Goal: Transaction & Acquisition: Download file/media

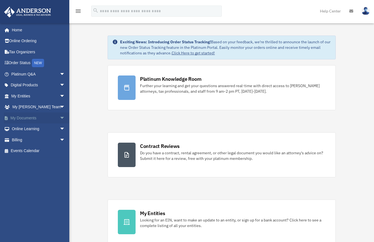
click at [41, 119] on link "My Documents arrow_drop_down" at bounding box center [39, 117] width 70 height 11
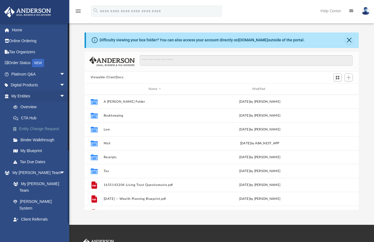
scroll to position [122, 270]
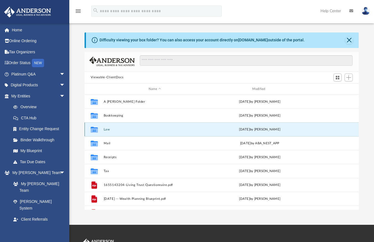
click at [109, 129] on button "Law" at bounding box center [154, 130] width 103 height 4
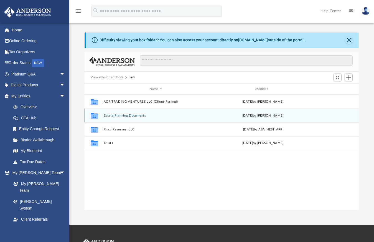
click at [119, 115] on button "Estate Planning Documents" at bounding box center [155, 116] width 105 height 4
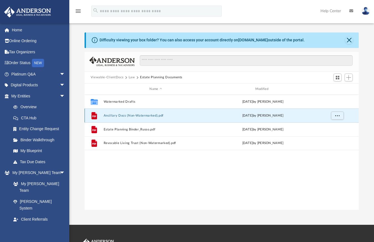
click at [129, 115] on button "Ancillary Docs (Non-Watermarked).pdf" at bounding box center [155, 116] width 105 height 4
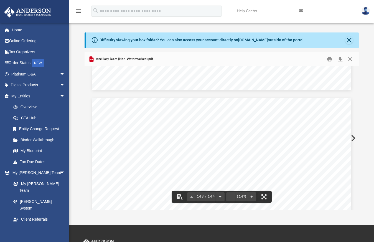
scroll to position [48709, 0]
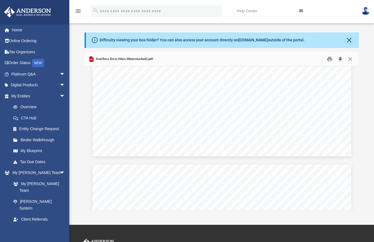
click at [342, 59] on button "Download" at bounding box center [340, 59] width 10 height 9
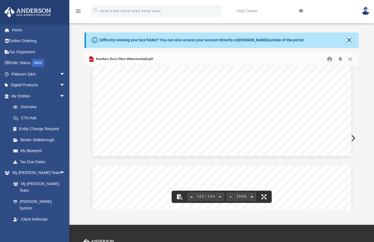
click at [350, 43] on button "Close" at bounding box center [349, 40] width 8 height 8
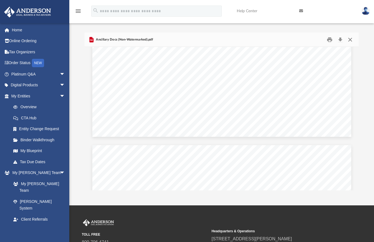
click at [351, 39] on button "Close" at bounding box center [350, 39] width 10 height 9
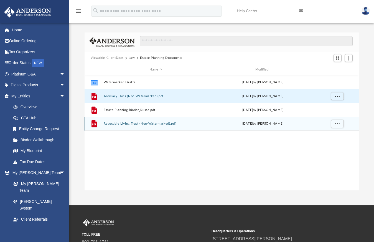
click at [152, 123] on button "Revocable Living Trust (Non-Watermarked).pdf" at bounding box center [155, 124] width 105 height 4
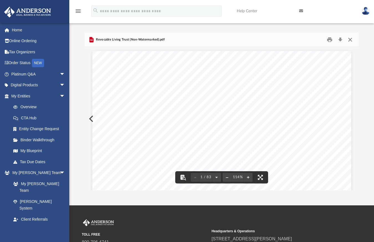
click at [350, 40] on button "Close" at bounding box center [350, 39] width 10 height 9
